Goal: Task Accomplishment & Management: Use online tool/utility

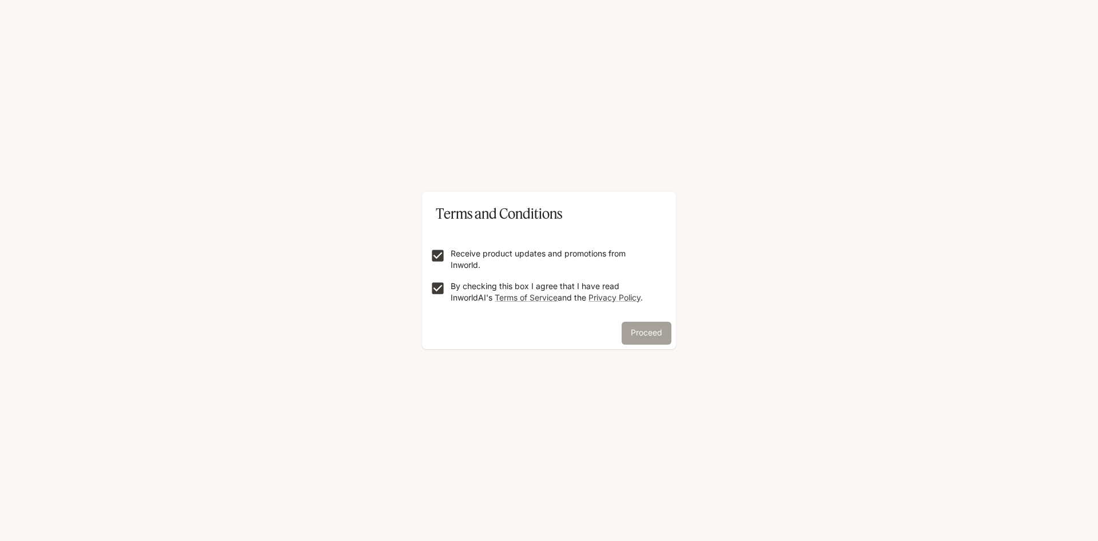
click at [648, 330] on button "Proceed" at bounding box center [647, 332] width 50 height 23
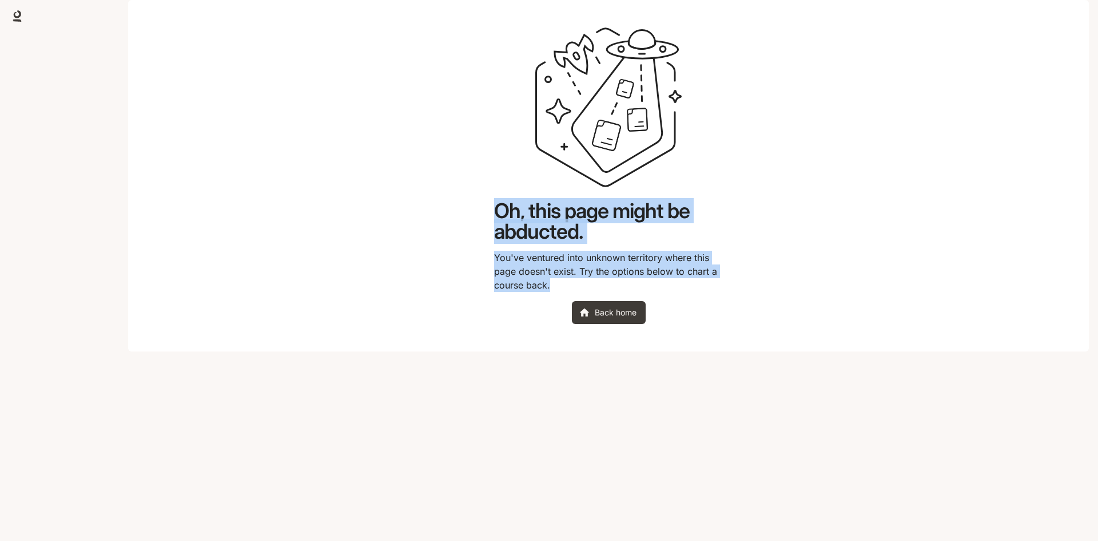
drag, startPoint x: 481, startPoint y: 236, endPoint x: 673, endPoint y: 324, distance: 211.4
click at [673, 324] on main "Oh, this page might be abducted. You've ventured into unknown territory where t…" at bounding box center [608, 175] width 961 height 351
copy div "Oh, this page might be abducted. You've ventured into unknown territory where t…"
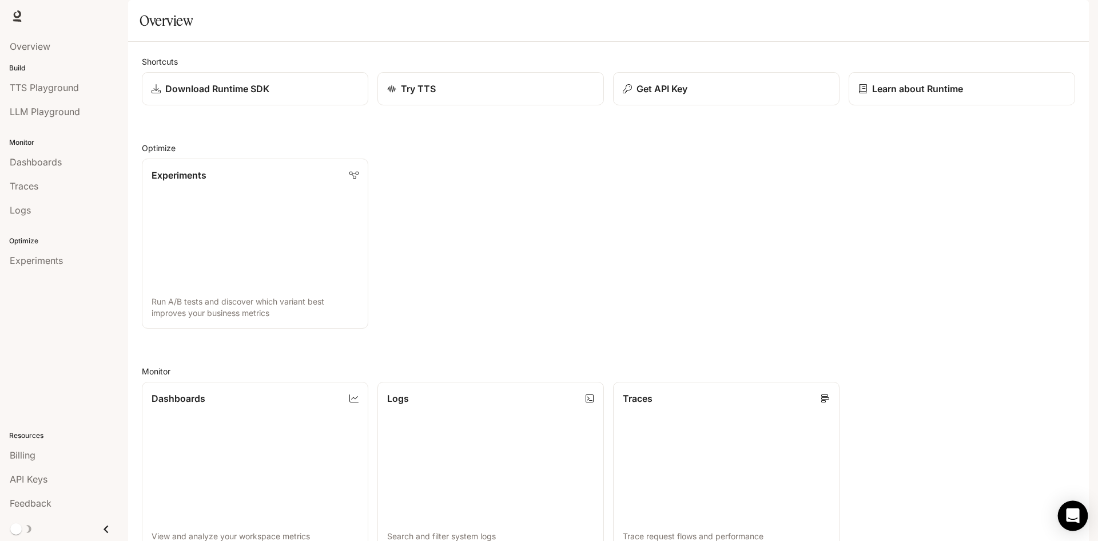
click at [1073, 522] on div "Open Intercom Messenger" at bounding box center [1073, 516] width 30 height 30
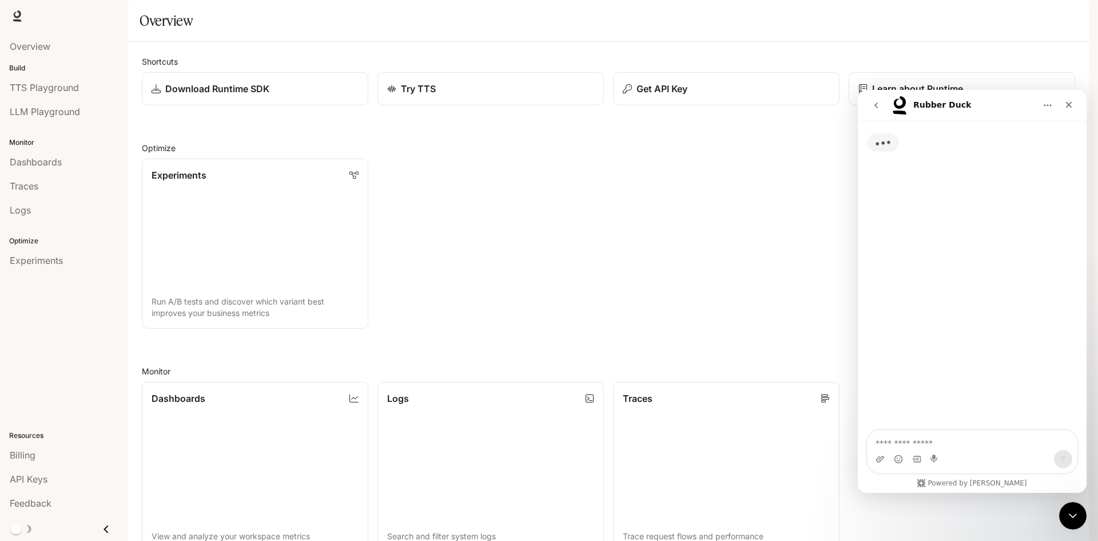
click at [904, 442] on textarea "Ask a question…" at bounding box center [972, 439] width 209 height 19
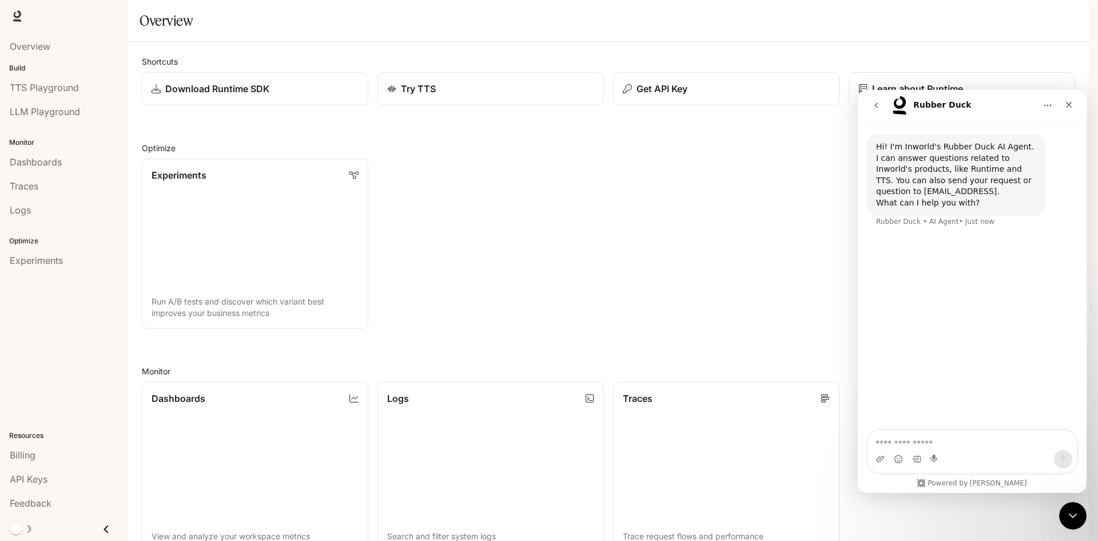
type textarea "**********"
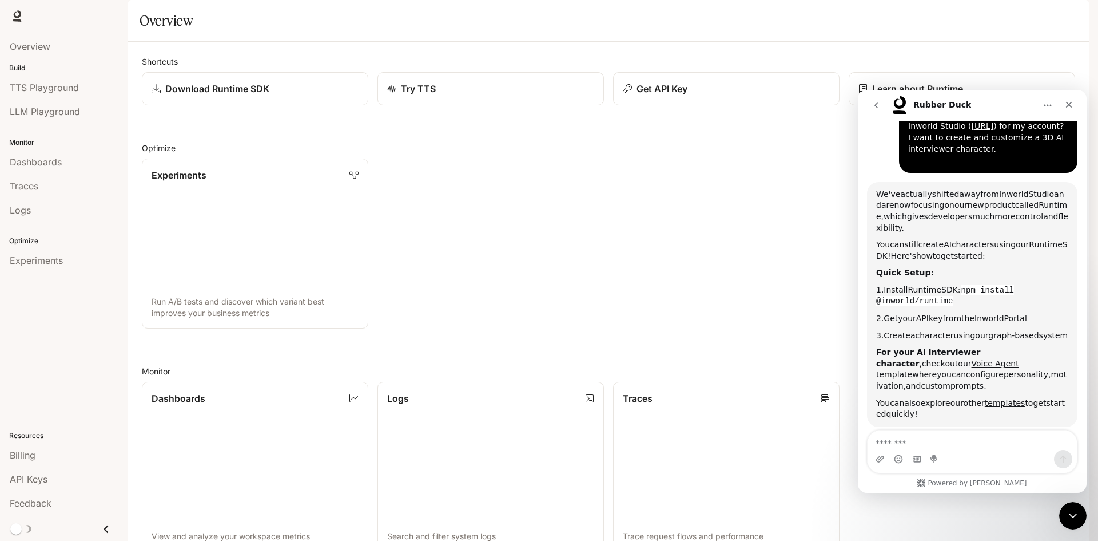
scroll to position [154, 0]
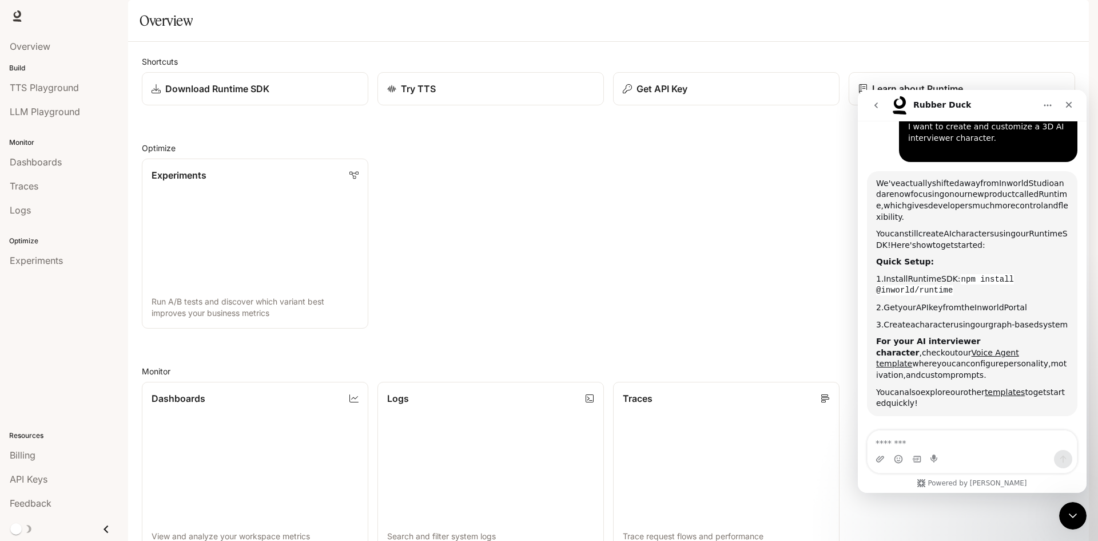
drag, startPoint x: 877, startPoint y: 192, endPoint x: 960, endPoint y: 399, distance: 223.1
click at [960, 399] on div "We've actually shifted away from [GEOGRAPHIC_DATA] and are now focusing on our …" at bounding box center [972, 293] width 192 height 231
copy div "We've actually shifted away from [GEOGRAPHIC_DATA] and are now focusing on our …"
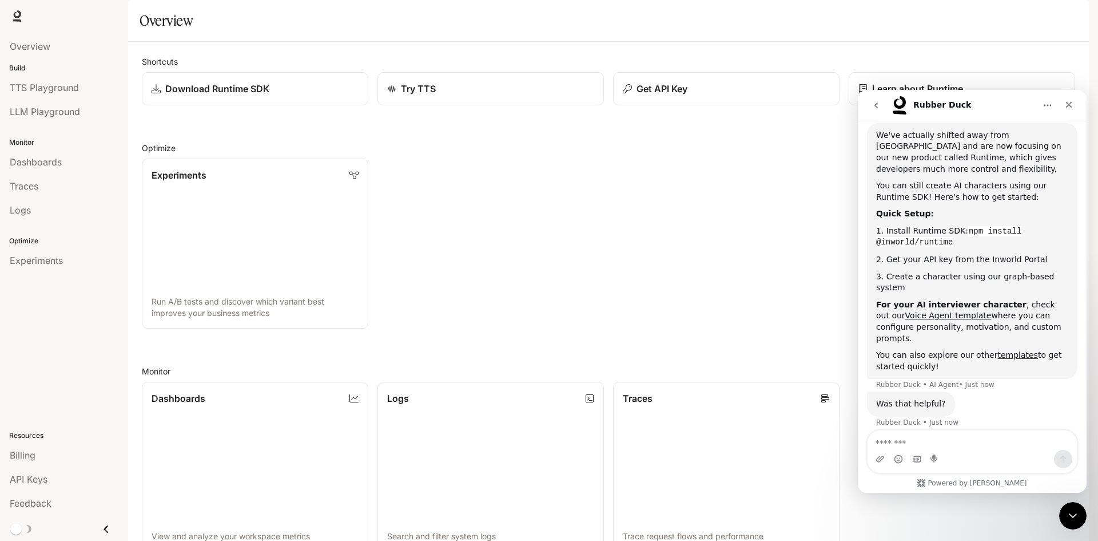
scroll to position [202, 0]
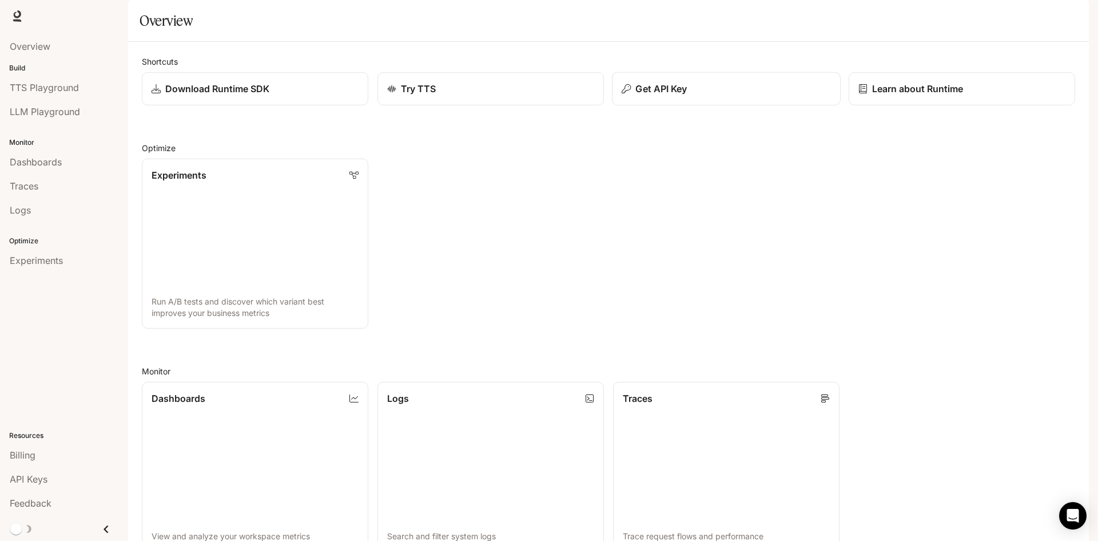
click at [659, 106] on button "Get API Key" at bounding box center [726, 89] width 229 height 34
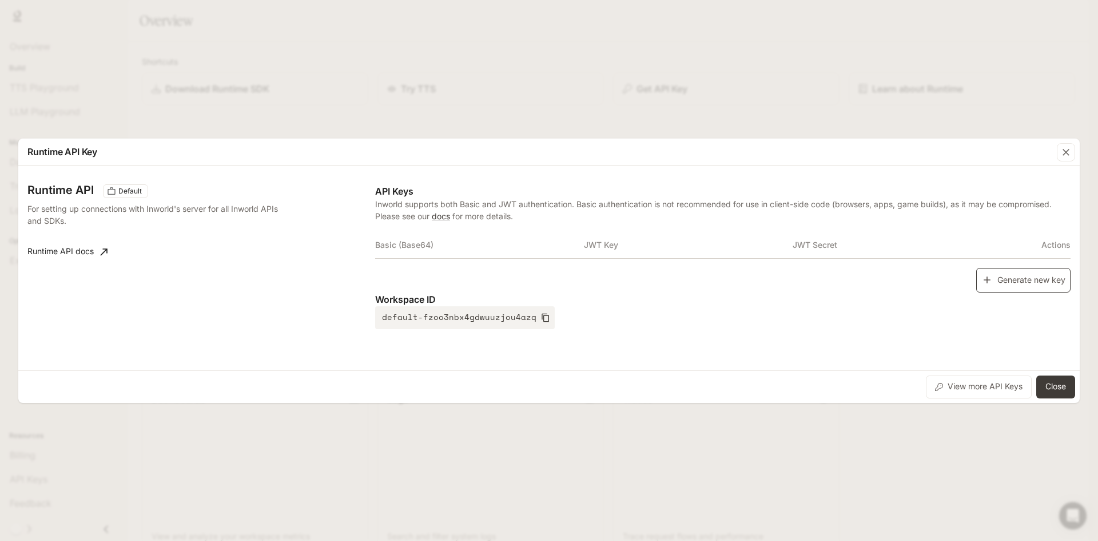
click at [1019, 280] on button "Generate new key" at bounding box center [1023, 280] width 94 height 25
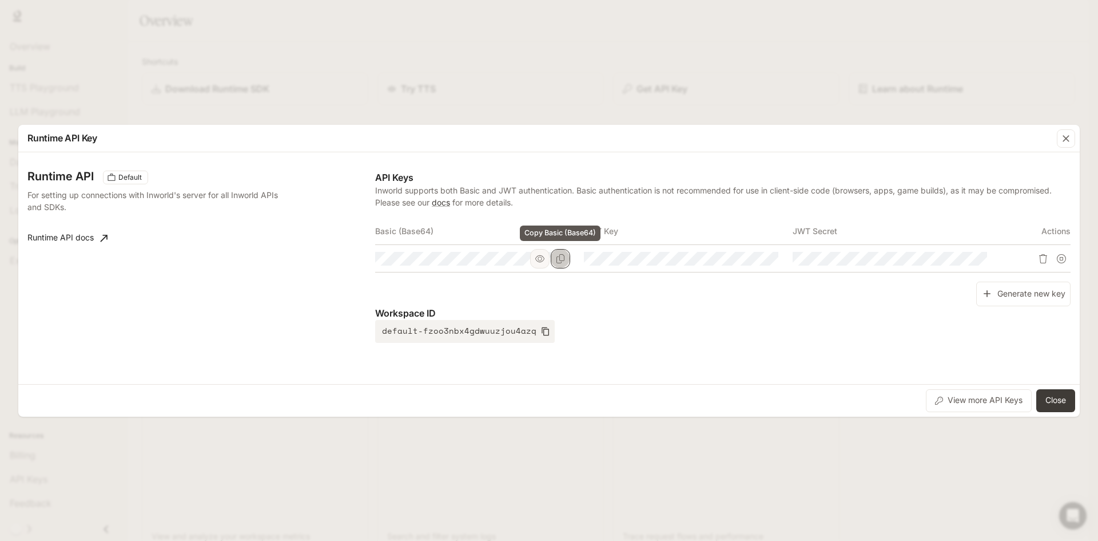
click at [564, 263] on button "Copy Basic (Base64)" at bounding box center [560, 258] width 19 height 19
click at [747, 260] on icon "button" at bounding box center [748, 258] width 9 height 9
click at [545, 257] on button "button" at bounding box center [539, 258] width 19 height 19
click at [964, 264] on button "button" at bounding box center [956, 258] width 19 height 19
click at [557, 257] on icon "Copy Basic (Base64)" at bounding box center [561, 258] width 8 height 9
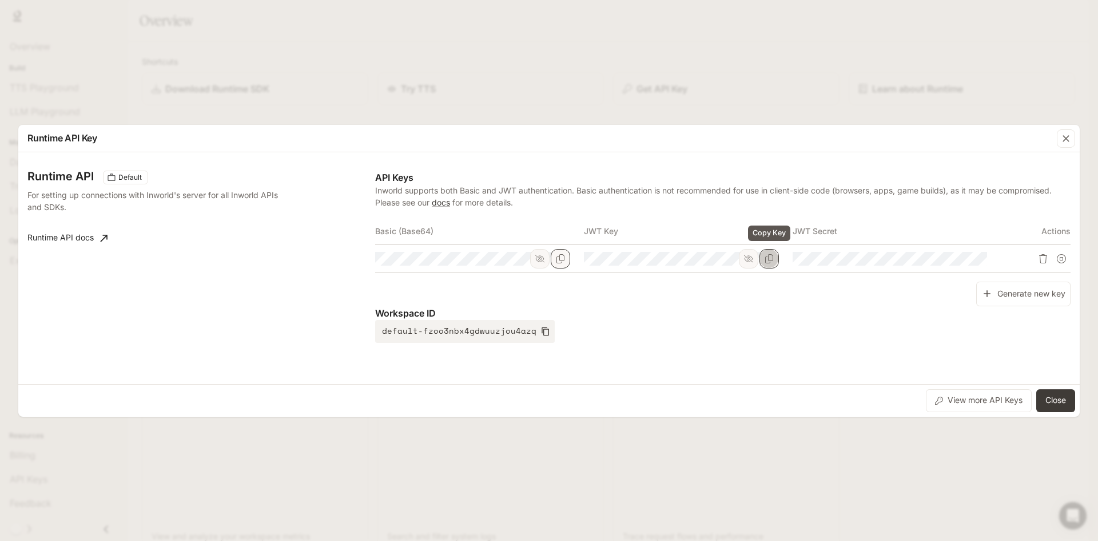
click at [776, 264] on button "Copy Key" at bounding box center [769, 258] width 19 height 19
click at [985, 258] on button "Copy Secret" at bounding box center [977, 258] width 19 height 19
click at [1062, 400] on button "Close" at bounding box center [1055, 400] width 39 height 23
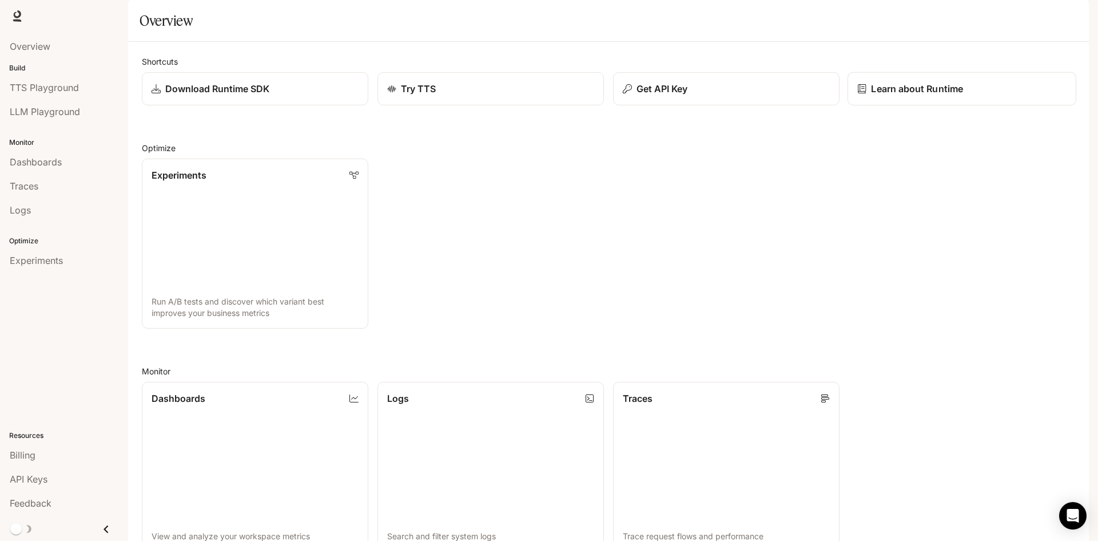
click at [938, 96] on p "Learn about Runtime" at bounding box center [917, 89] width 92 height 14
click at [293, 96] on div "Download Runtime SDK" at bounding box center [254, 89] width 209 height 14
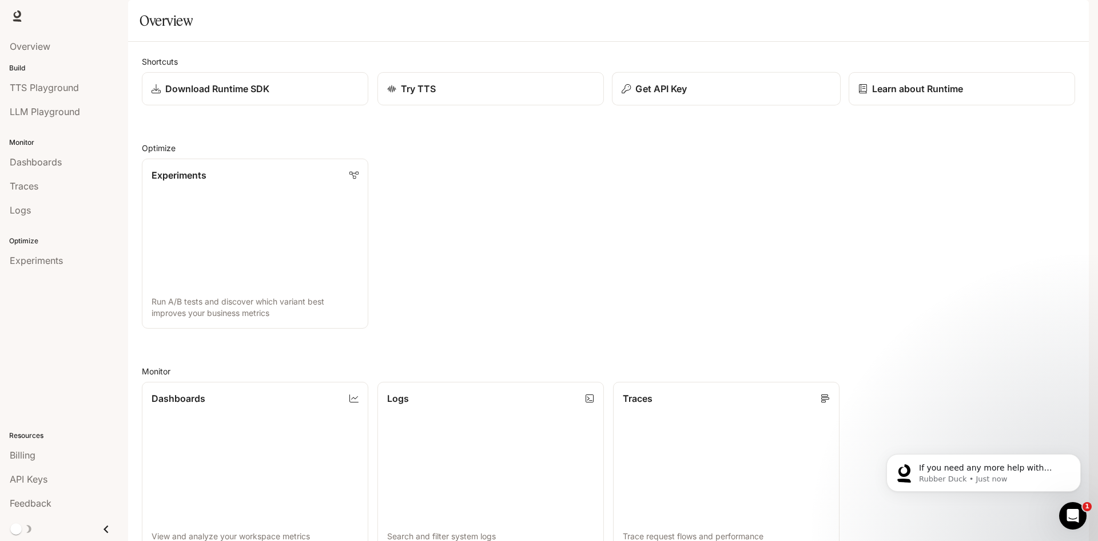
click at [708, 96] on div "Get API Key" at bounding box center [726, 89] width 209 height 14
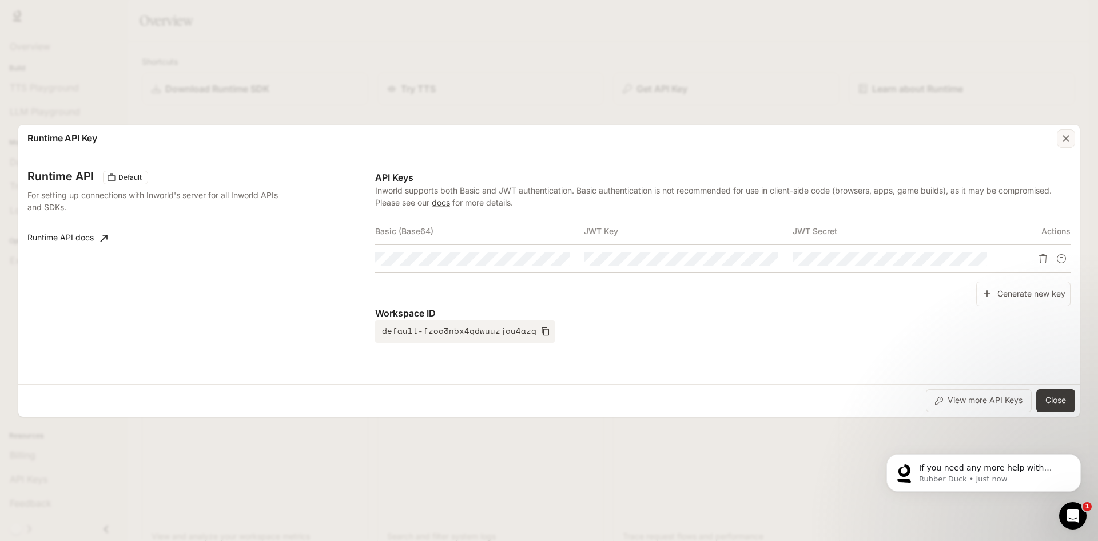
click at [1064, 137] on icon "button" at bounding box center [1066, 138] width 11 height 11
